Goal: Information Seeking & Learning: Learn about a topic

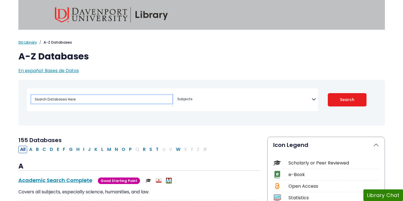
click at [124, 102] on input "Search database by title or keyword" at bounding box center [101, 99] width 141 height 8
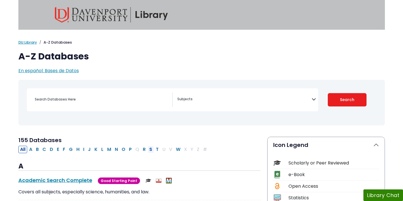
click at [149, 148] on button "S" at bounding box center [151, 149] width 6 height 7
select select "Database Subject Filter"
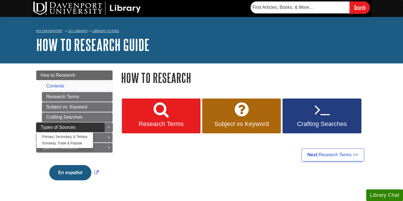
click at [68, 127] on span "Types of Sources" at bounding box center [58, 127] width 35 height 5
